Goal: Obtain resource: Download file/media

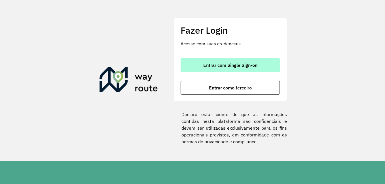
click at [213, 69] on button "Entrar com Single Sign-on" at bounding box center [230, 65] width 99 height 14
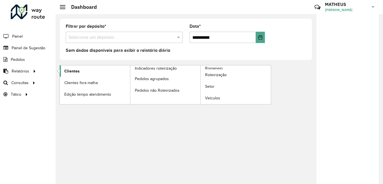
click at [69, 74] on span "Clientes" at bounding box center [71, 71] width 15 height 6
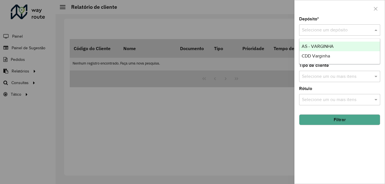
click at [336, 27] on input "text" at bounding box center [334, 30] width 64 height 7
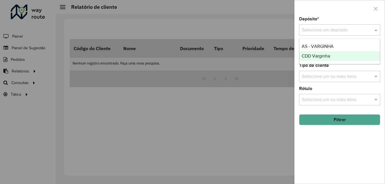
click at [319, 52] on div "CDD Varginha" at bounding box center [339, 56] width 81 height 10
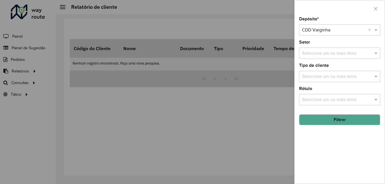
click at [327, 115] on button "Filtrar" at bounding box center [339, 120] width 81 height 11
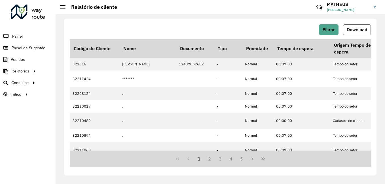
click at [354, 28] on span "Download" at bounding box center [357, 29] width 20 height 5
